Goal: Task Accomplishment & Management: Complete application form

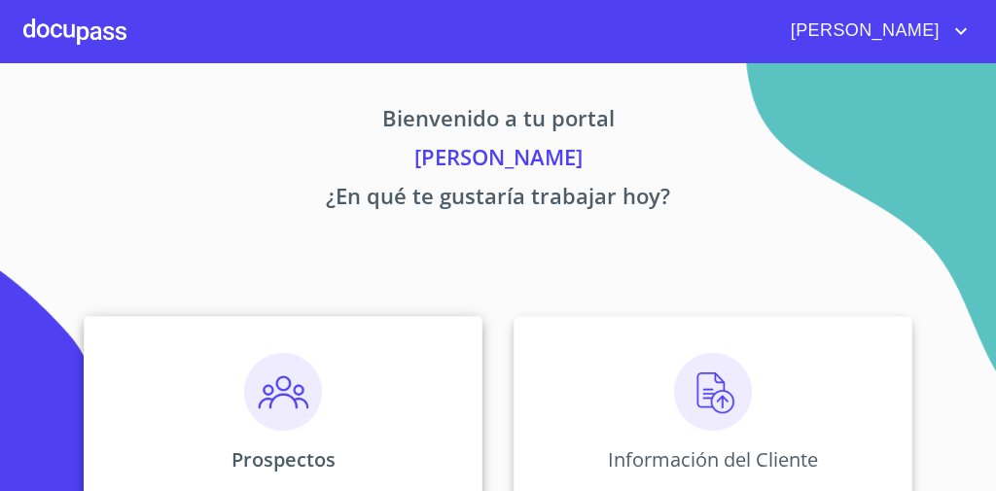
click at [330, 446] on p "Prospectos" at bounding box center [283, 459] width 104 height 26
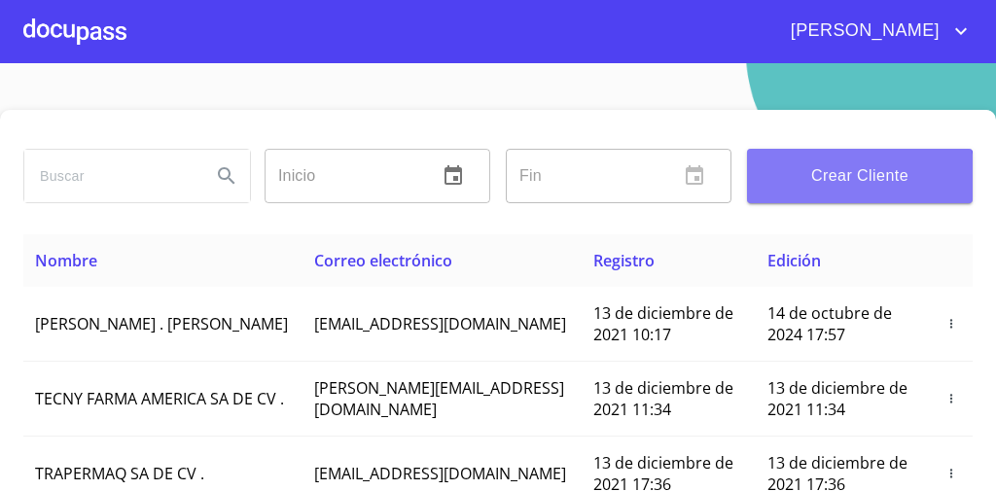
click at [820, 195] on button "Crear Cliente" at bounding box center [860, 176] width 226 height 54
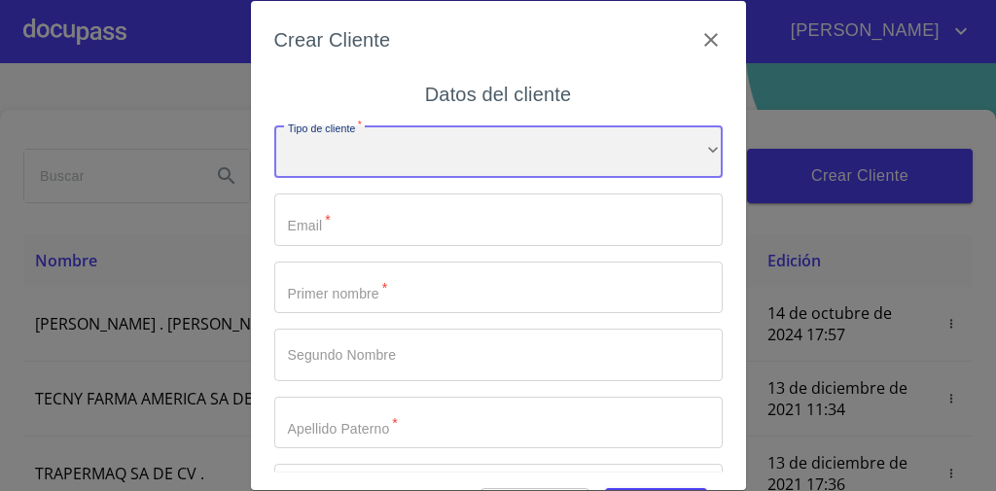
click at [601, 170] on div "​" at bounding box center [498, 151] width 448 height 53
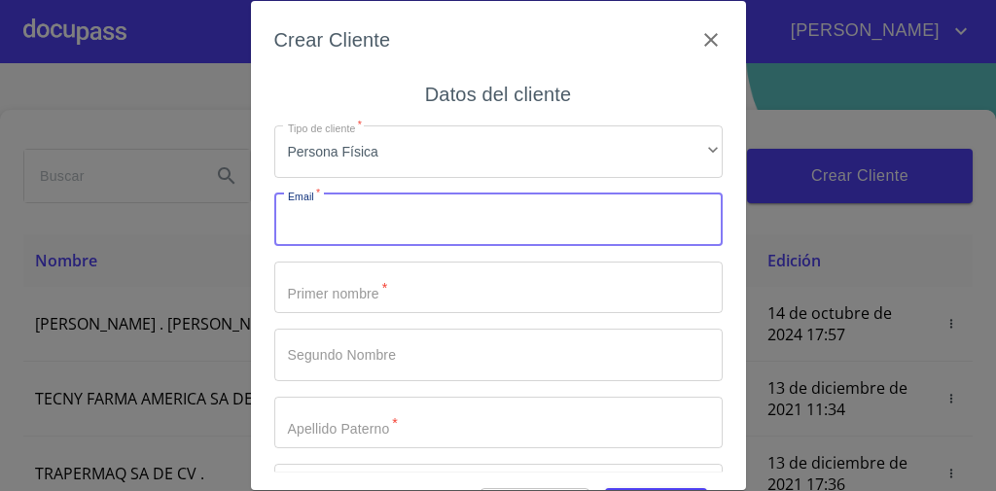
click at [373, 232] on input "Tipo de cliente   *" at bounding box center [498, 219] width 448 height 53
paste input "[EMAIL_ADDRESS][DOMAIN_NAME]"
type input "[EMAIL_ADDRESS][DOMAIN_NAME]"
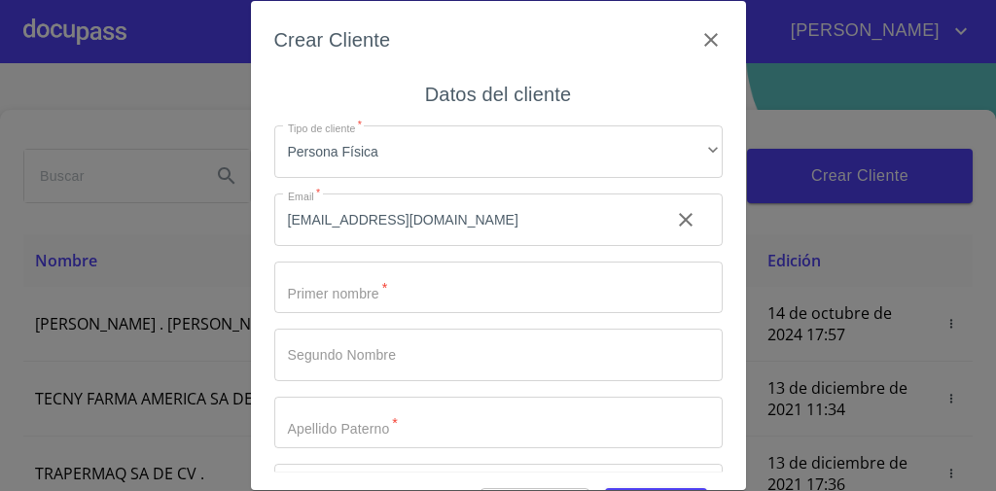
click at [291, 91] on div "Datos del cliente Tipo de cliente   * Persona Física ​ Email   * [EMAIL_ADDRESS…" at bounding box center [498, 275] width 448 height 393
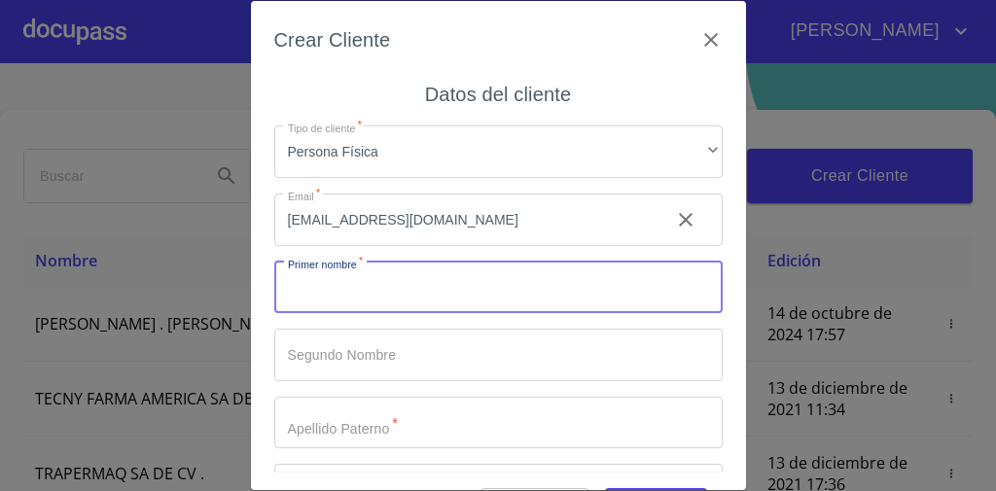
click at [366, 301] on input "Tipo de cliente   *" at bounding box center [498, 288] width 448 height 53
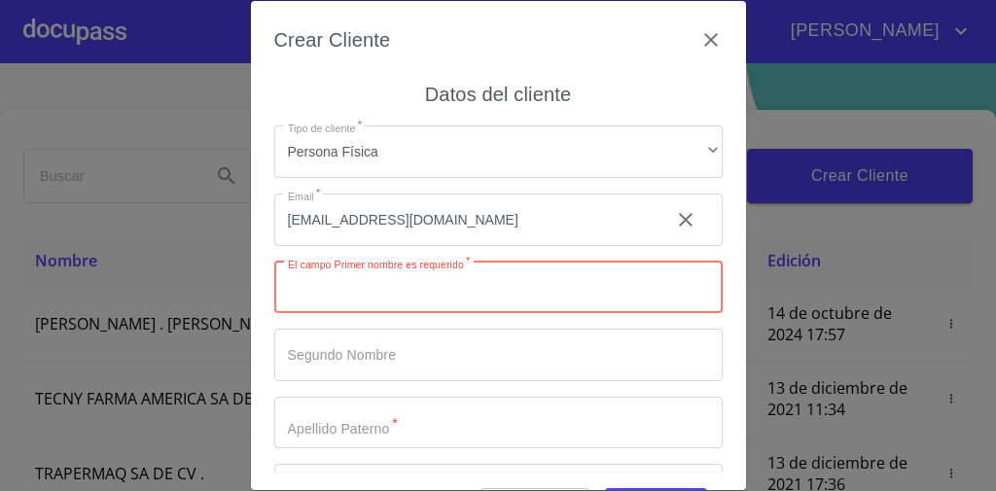
click at [398, 289] on input "Tipo de cliente   *" at bounding box center [498, 288] width 448 height 53
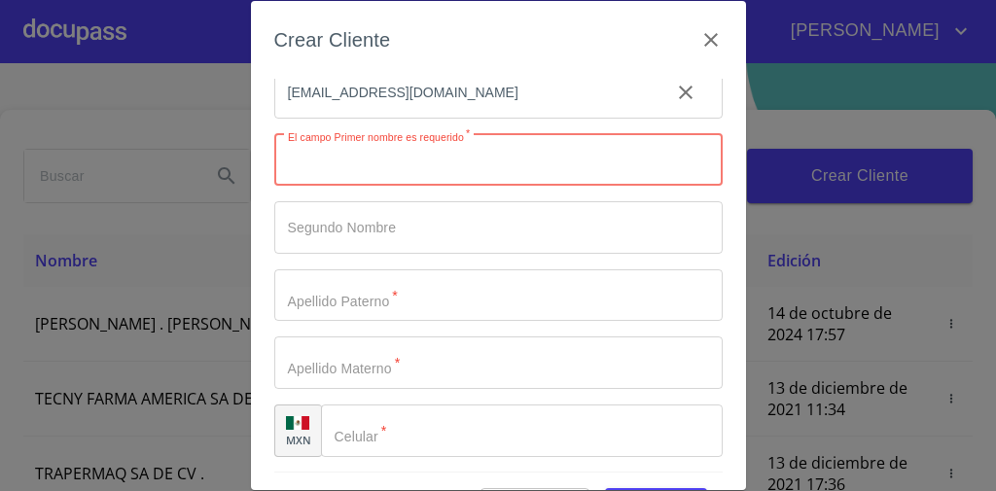
scroll to position [123, 0]
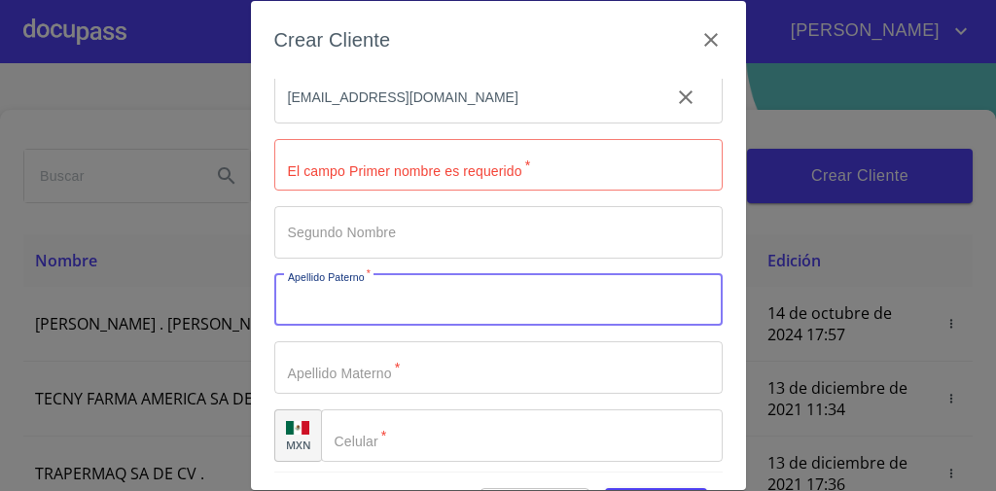
click at [374, 282] on input "Tipo de cliente   *" at bounding box center [498, 300] width 448 height 53
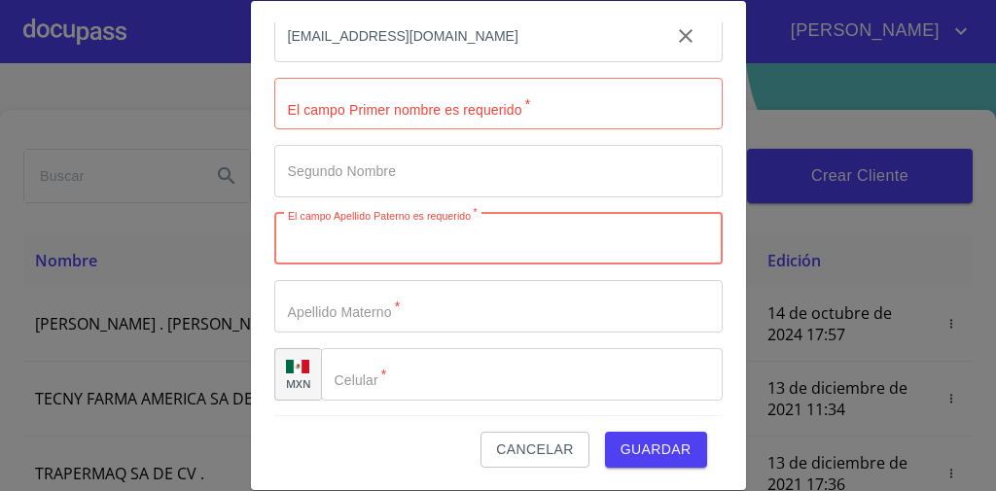
scroll to position [0, 0]
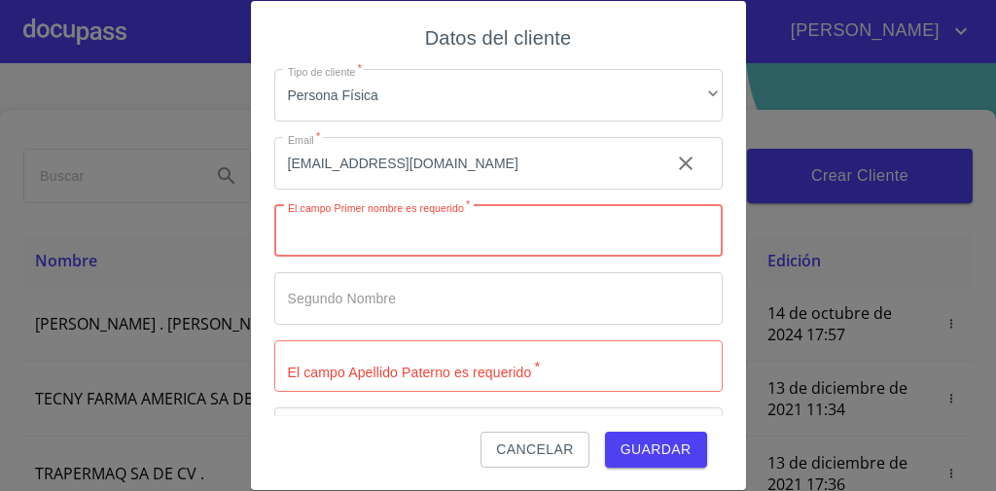
click at [346, 241] on input "Tipo de cliente   *" at bounding box center [498, 231] width 448 height 53
type input "v"
type input "[PERSON_NAME]"
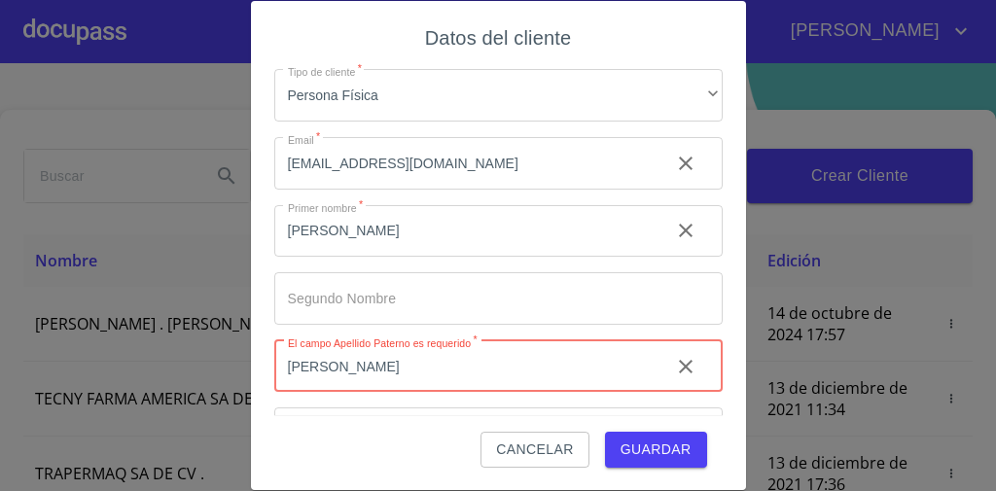
type input "[PERSON_NAME]"
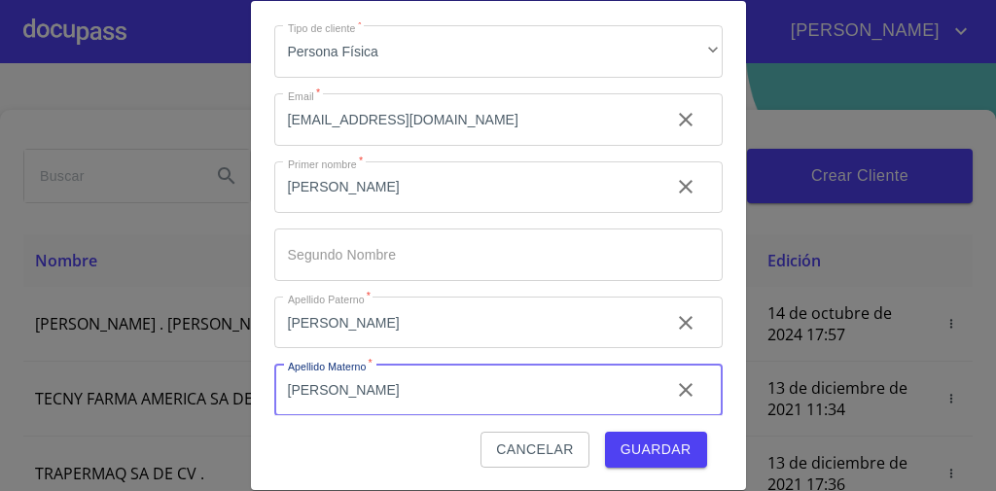
scroll to position [127, 0]
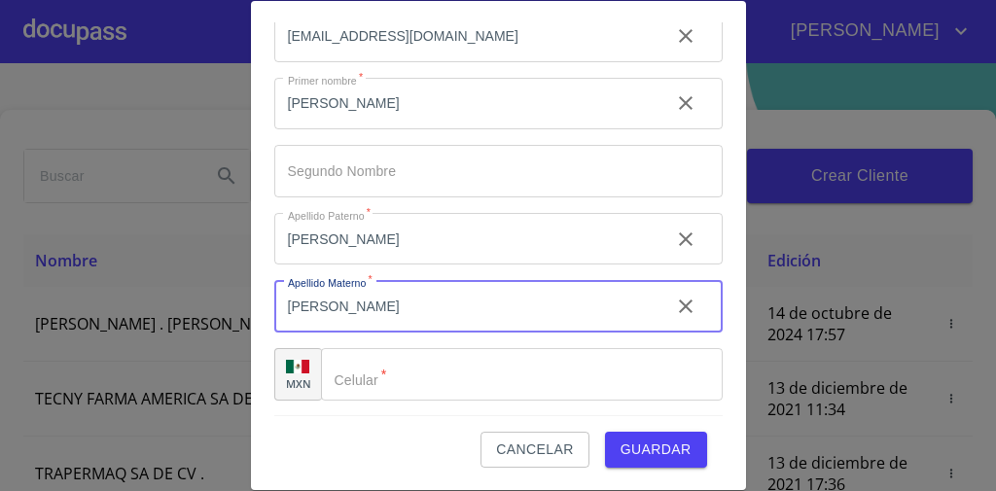
type input "[PERSON_NAME]"
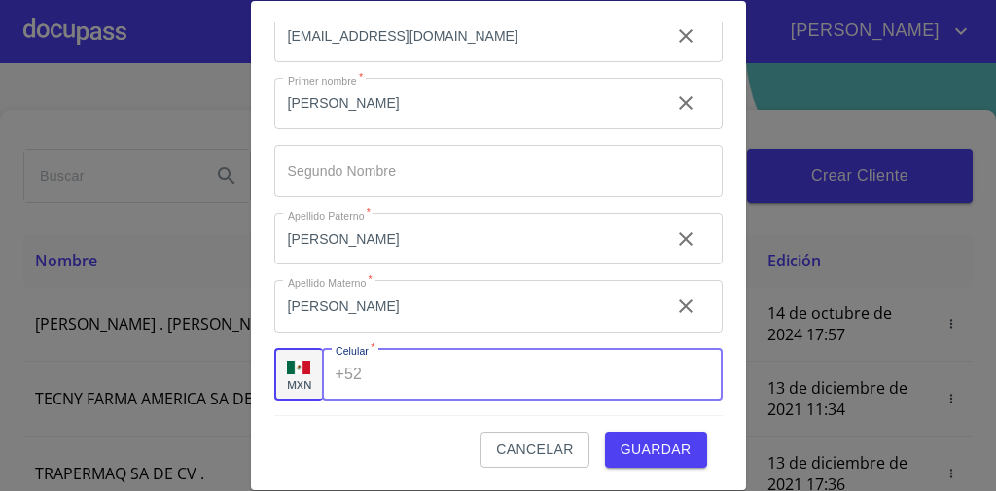
click at [403, 389] on input "Tipo de cliente   *" at bounding box center [545, 374] width 352 height 53
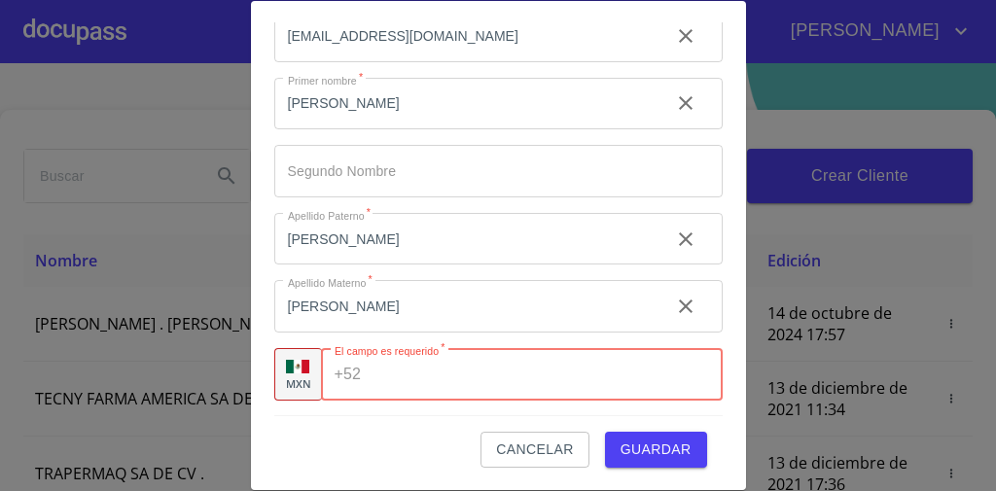
scroll to position [0, 0]
